Goal: Find specific page/section: Find specific page/section

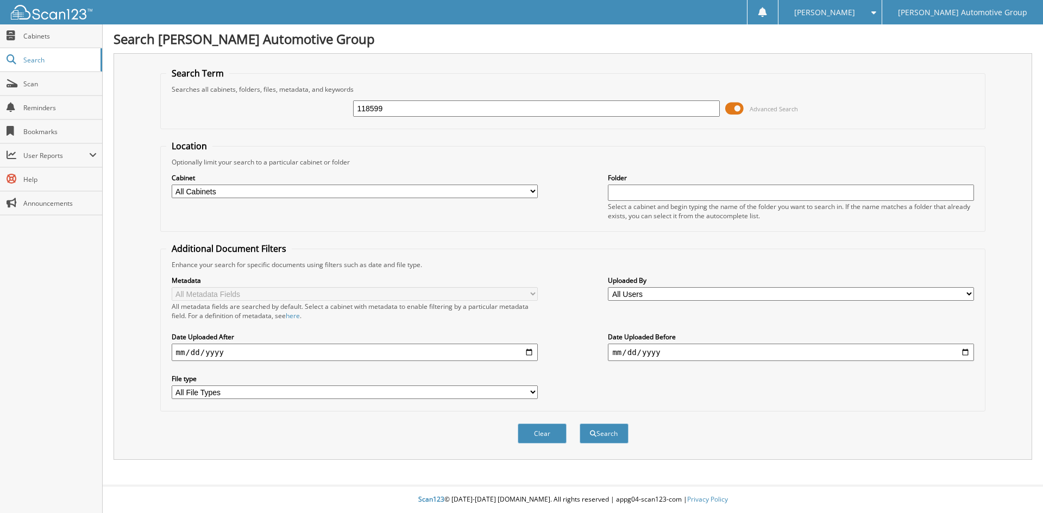
type input "118599"
click at [580, 424] on button "Search" at bounding box center [604, 434] width 49 height 20
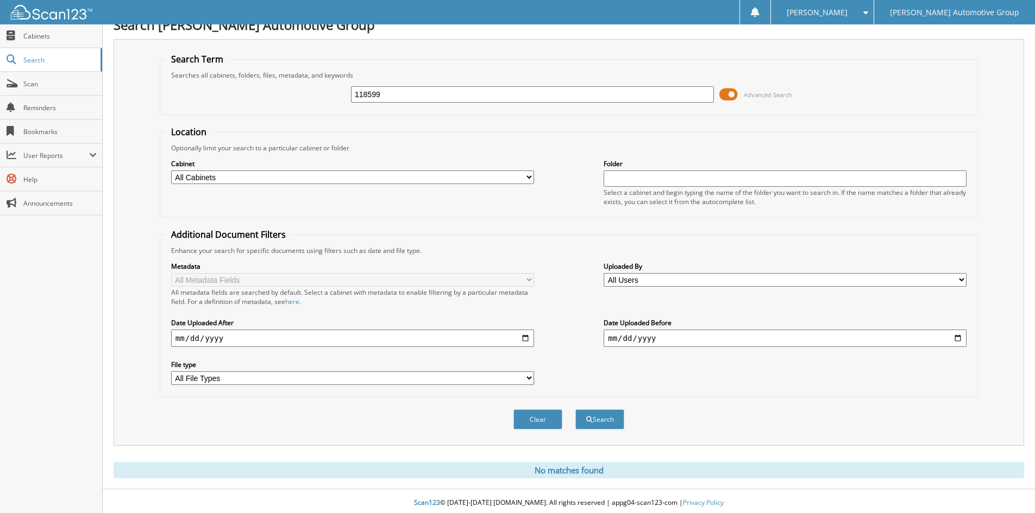
scroll to position [18, 0]
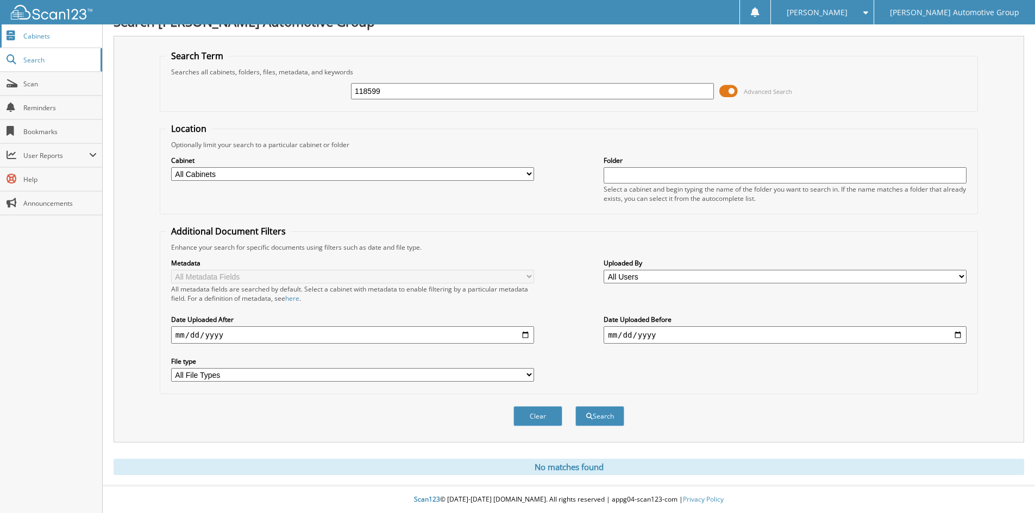
click at [43, 42] on link "Cabinets" at bounding box center [51, 35] width 102 height 23
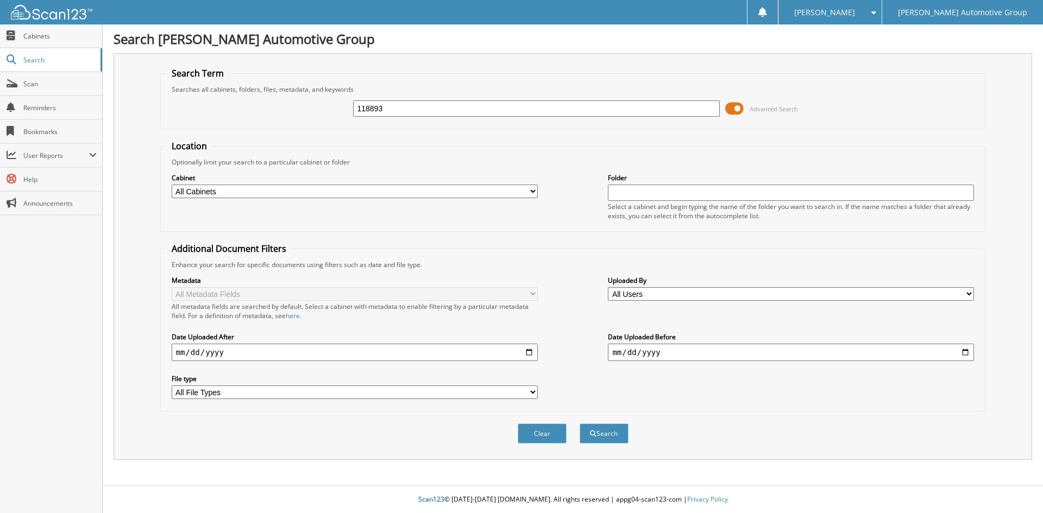
type input "118893"
click at [580, 424] on button "Search" at bounding box center [604, 434] width 49 height 20
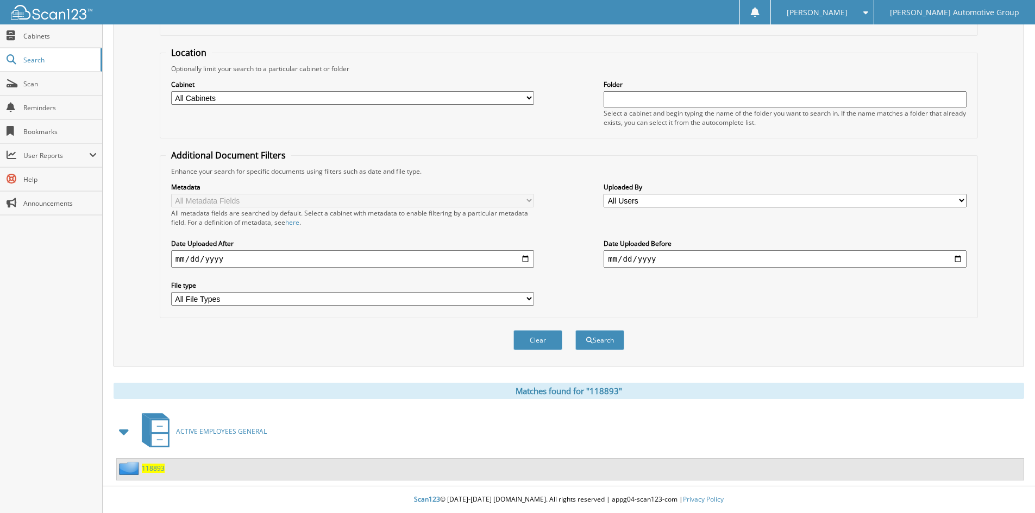
scroll to position [94, 0]
click at [146, 471] on span "118893" at bounding box center [153, 468] width 23 height 9
